Goal: Task Accomplishment & Management: Manage account settings

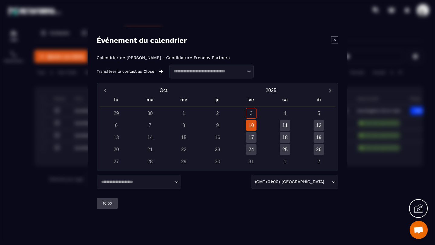
click at [381, 93] on div "Modal window" at bounding box center [217, 122] width 435 height 245
click at [282, 117] on div "4" at bounding box center [285, 113] width 11 height 11
click at [249, 62] on div "Calendrier de [PERSON_NAME] - Candidature Frenchy Partners Transférer le contac…" at bounding box center [218, 66] width 242 height 23
click at [249, 63] on div "Calendrier de [PERSON_NAME] - Candidature Frenchy Partners Transférer le contac…" at bounding box center [218, 66] width 242 height 23
click at [241, 71] on input "Search for option" at bounding box center [209, 72] width 74 height 6
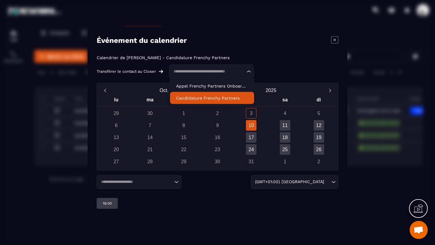
click at [224, 95] on p "Candidature Frenchy Partners" at bounding box center [212, 98] width 72 height 6
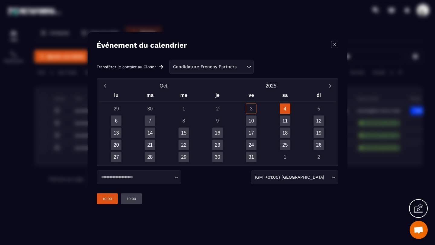
click at [110, 199] on p "10:00" at bounding box center [107, 199] width 9 height 5
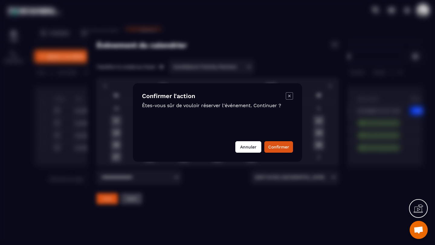
click at [259, 149] on button "Annuler" at bounding box center [248, 146] width 26 height 11
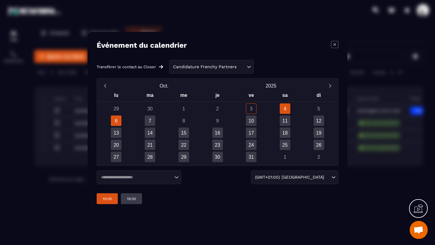
click at [117, 122] on div "6" at bounding box center [116, 121] width 11 height 11
click at [285, 111] on div "4" at bounding box center [285, 109] width 11 height 11
click at [105, 199] on p "10:00" at bounding box center [107, 199] width 9 height 5
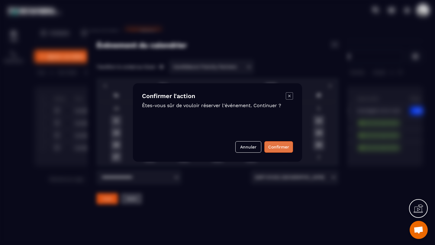
click at [277, 147] on button "Confirmer" at bounding box center [278, 146] width 29 height 11
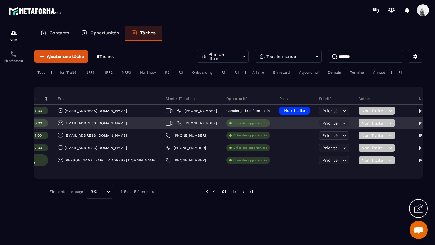
scroll to position [0, 224]
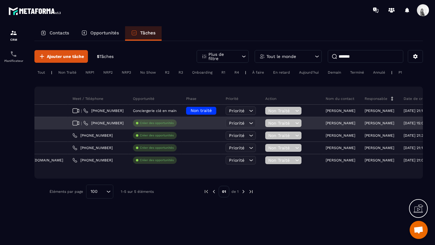
click at [360, 127] on div "[PERSON_NAME]" at bounding box center [379, 124] width 39 height 12
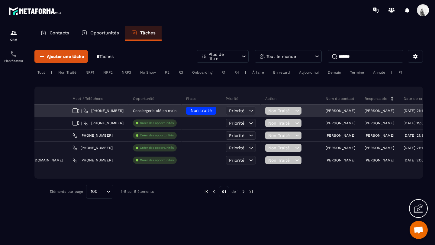
click at [191, 109] on span "Non traité" at bounding box center [201, 110] width 21 height 5
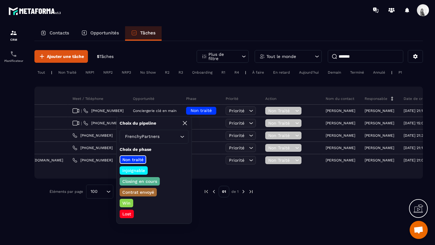
click at [146, 182] on p "Closing en cours" at bounding box center [139, 182] width 37 height 6
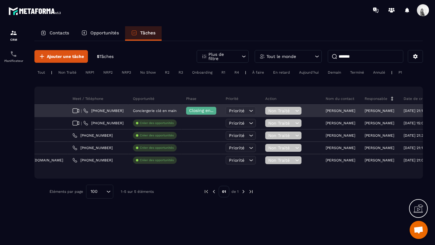
click at [268, 110] on span "Non Traité" at bounding box center [280, 110] width 25 height 5
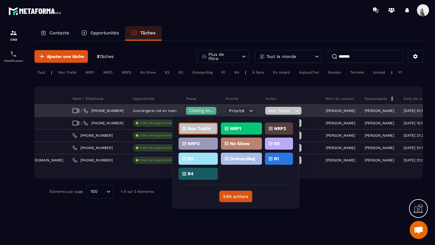
click at [189, 110] on span "Closing en cours" at bounding box center [206, 110] width 34 height 5
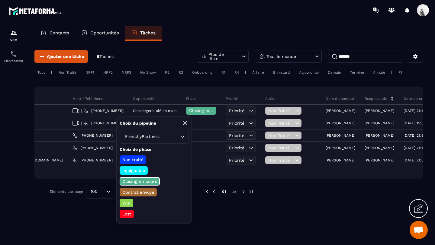
click at [160, 88] on div "Statut Titre Date d’échéance Email Meet / Téléphone Opportunité Phase Priorité …" at bounding box center [228, 133] width 389 height 92
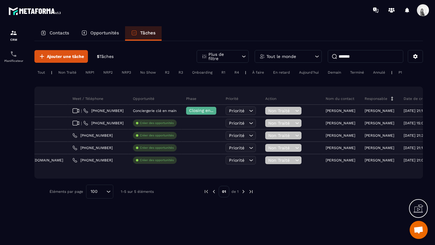
click at [356, 57] on input "*******" at bounding box center [366, 56] width 76 height 13
click at [289, 56] on p "Tout le monde" at bounding box center [282, 56] width 30 height 4
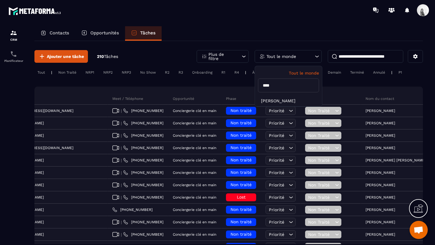
click at [289, 56] on p "Tout le monde" at bounding box center [282, 56] width 30 height 4
click at [281, 103] on li "[PERSON_NAME]" at bounding box center [288, 100] width 67 height 11
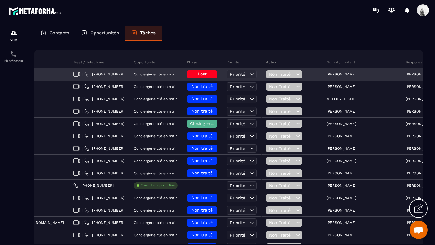
scroll to position [56, 0]
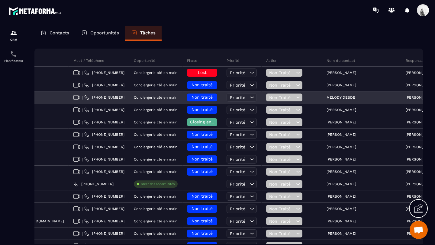
click at [327, 98] on p "MELODY DESDE" at bounding box center [341, 97] width 29 height 4
